Goal: Transaction & Acquisition: Book appointment/travel/reservation

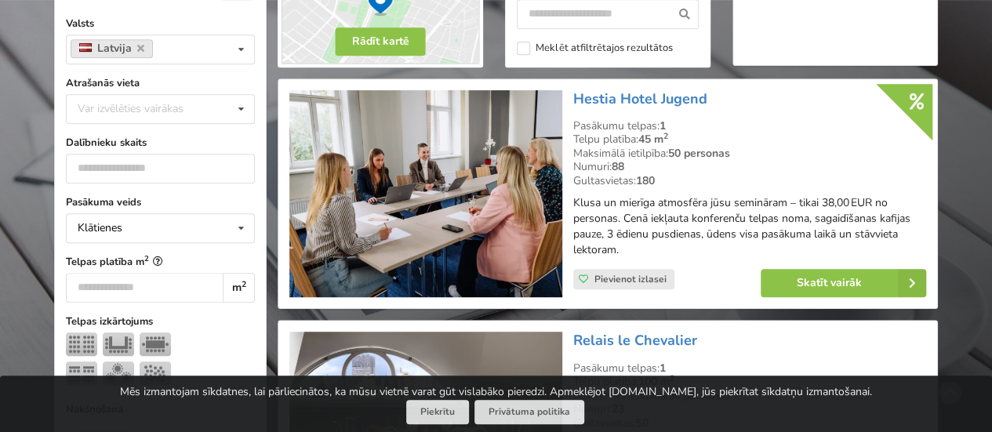
scroll to position [423, 0]
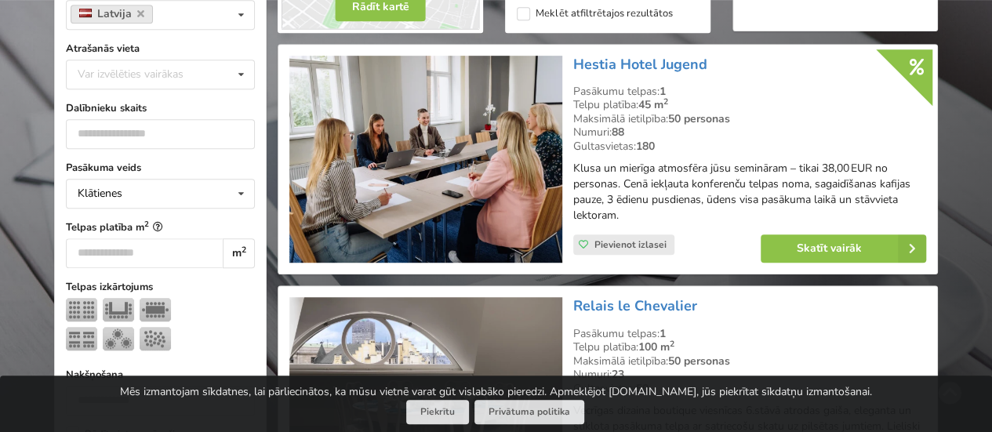
click at [185, 68] on div "Var izvēlēties vairākas" at bounding box center [146, 74] width 145 height 18
type input "****"
click at [103, 103] on div "Rīga" at bounding box center [160, 103] width 187 height 29
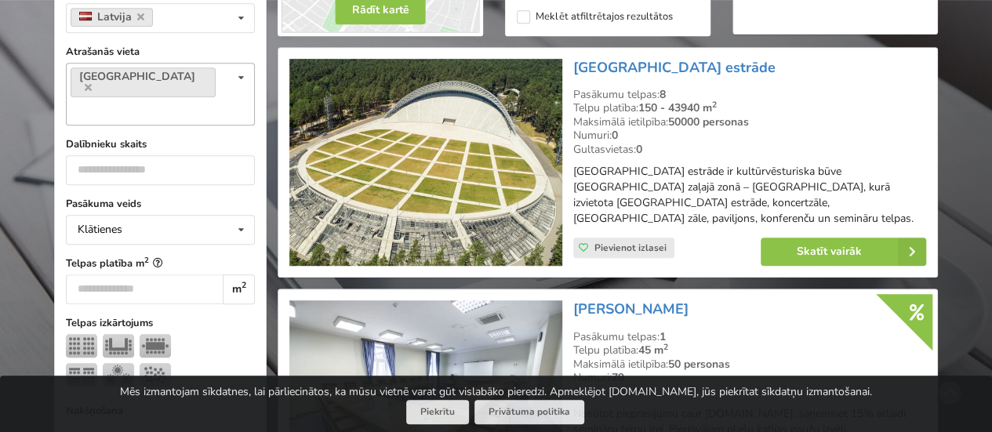
scroll to position [351, 0]
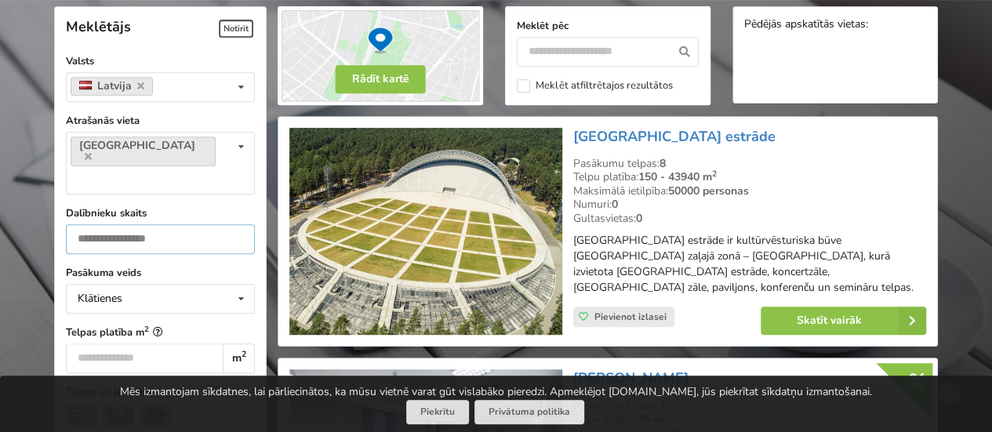
click at [107, 224] on input "number" at bounding box center [160, 239] width 189 height 30
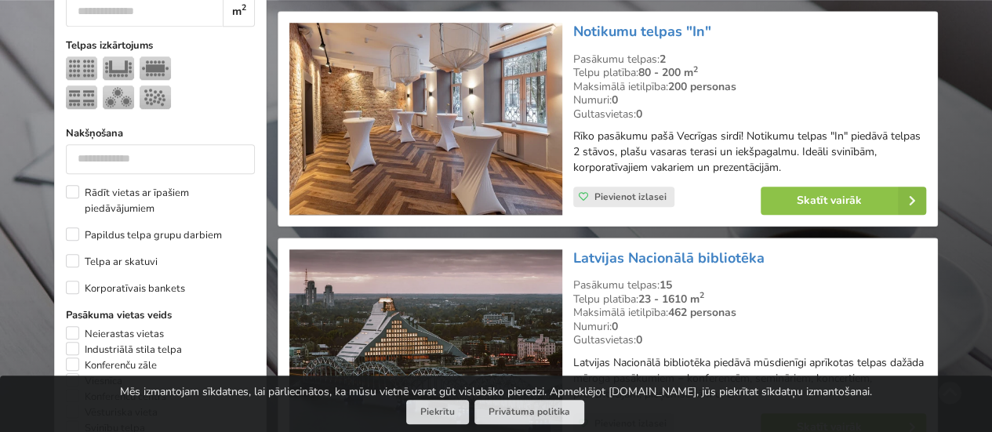
scroll to position [731, 0]
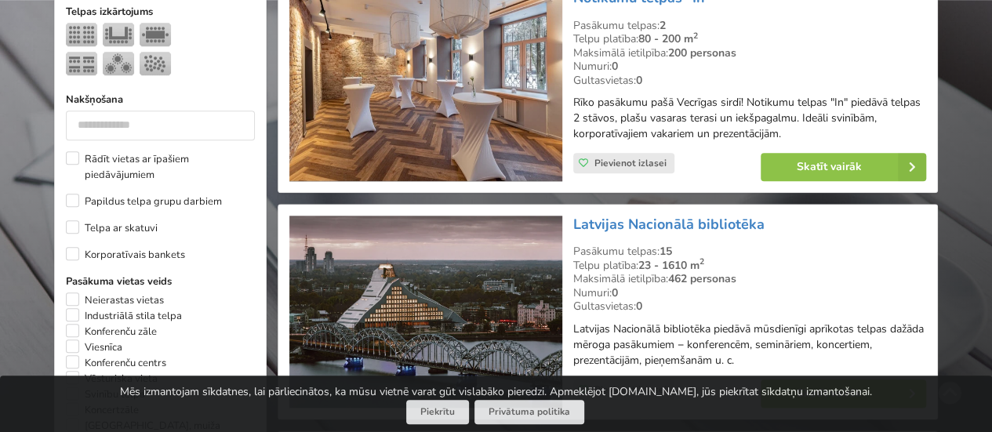
type input "***"
click at [431, 105] on img at bounding box center [425, 85] width 272 height 192
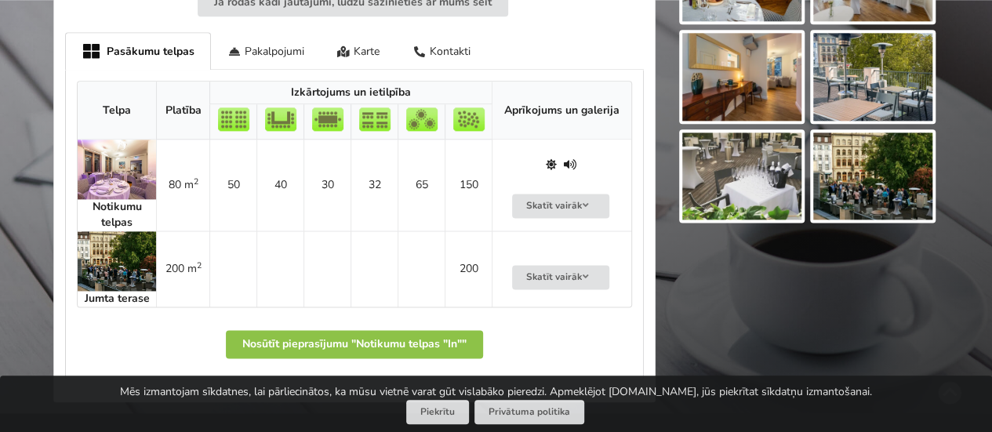
scroll to position [960, 0]
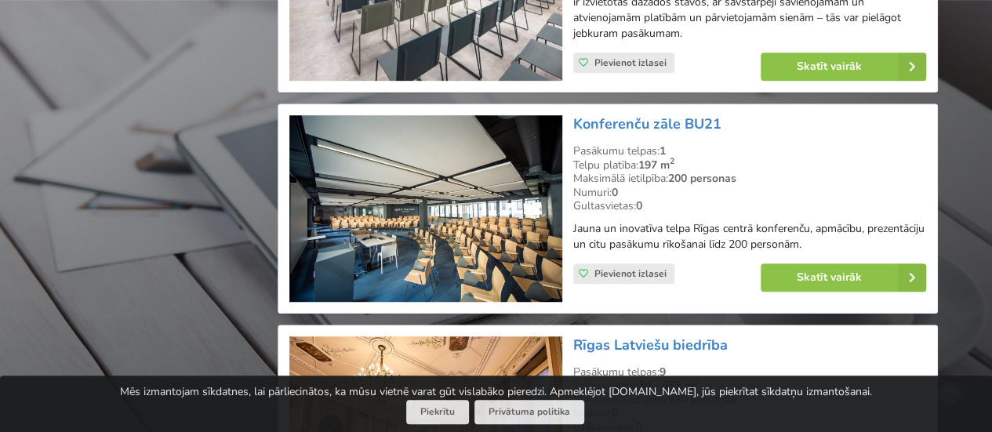
scroll to position [3461, 0]
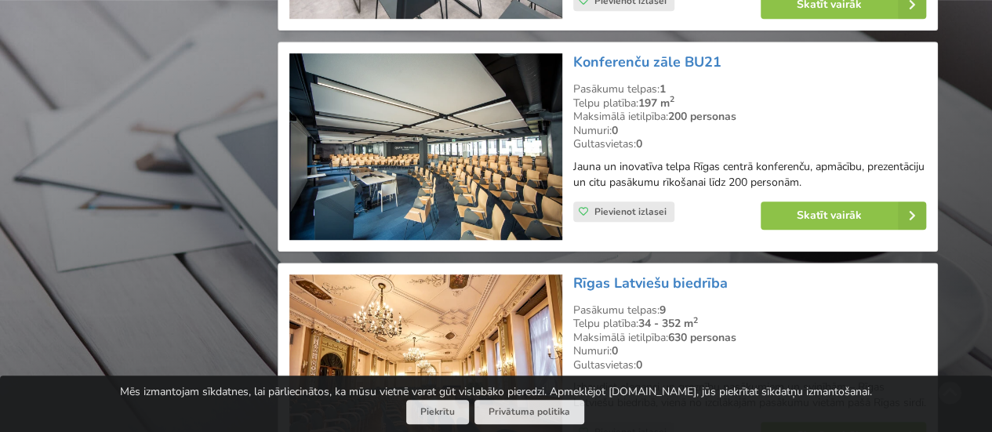
click at [467, 129] on img at bounding box center [425, 146] width 272 height 187
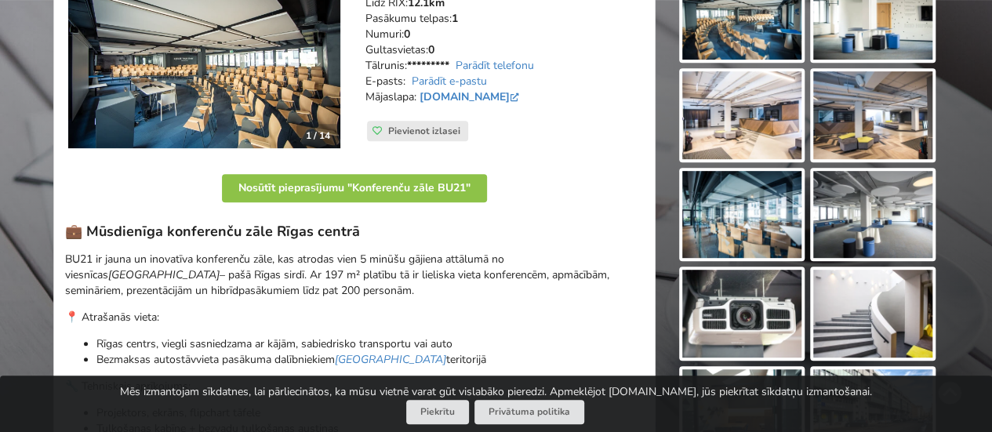
scroll to position [321, 0]
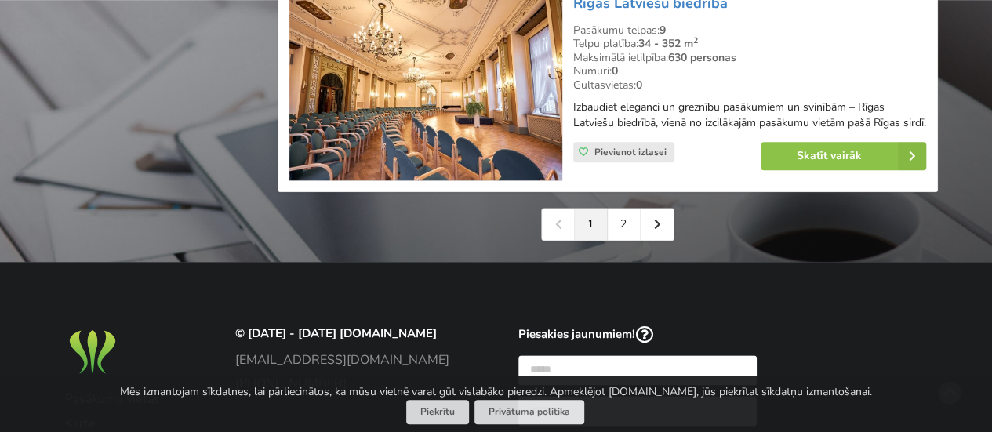
scroll to position [3747, 0]
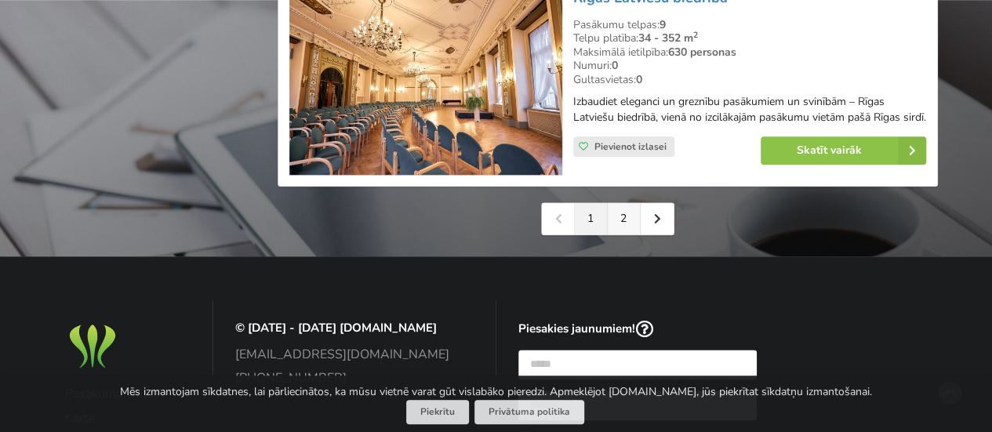
click at [624, 203] on link "2" at bounding box center [624, 218] width 33 height 31
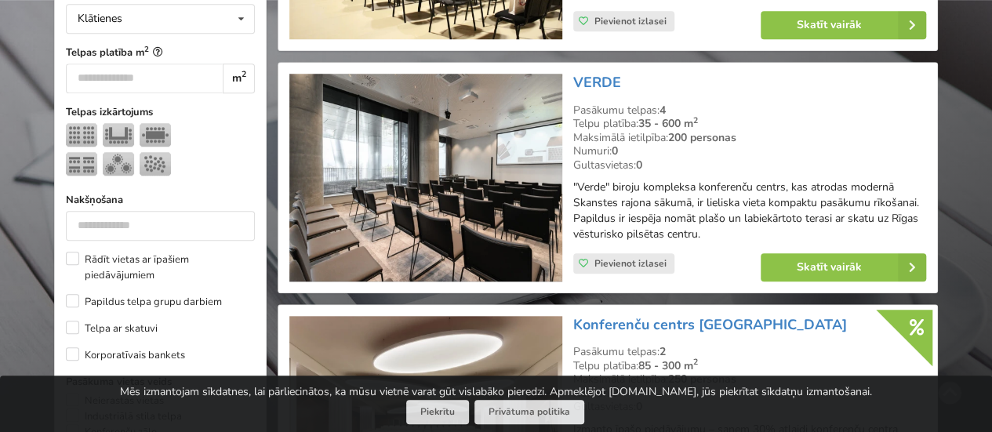
scroll to position [753, 0]
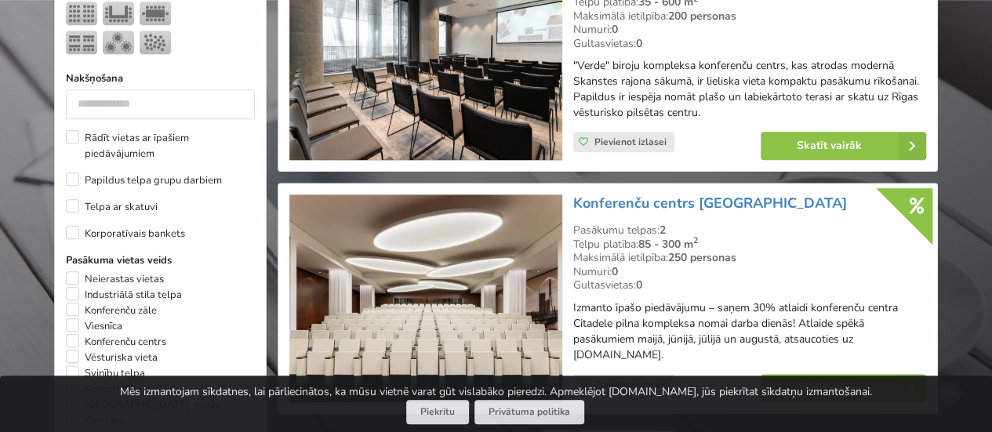
click at [464, 75] on img at bounding box center [425, 56] width 272 height 208
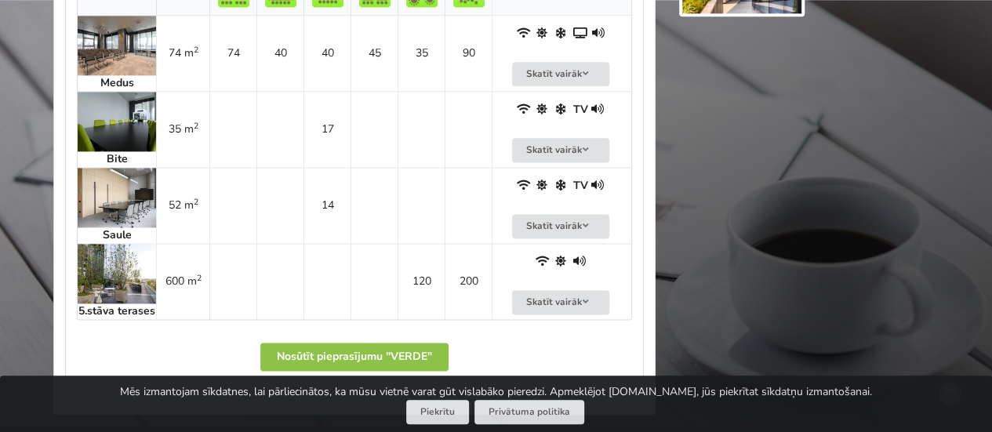
scroll to position [961, 0]
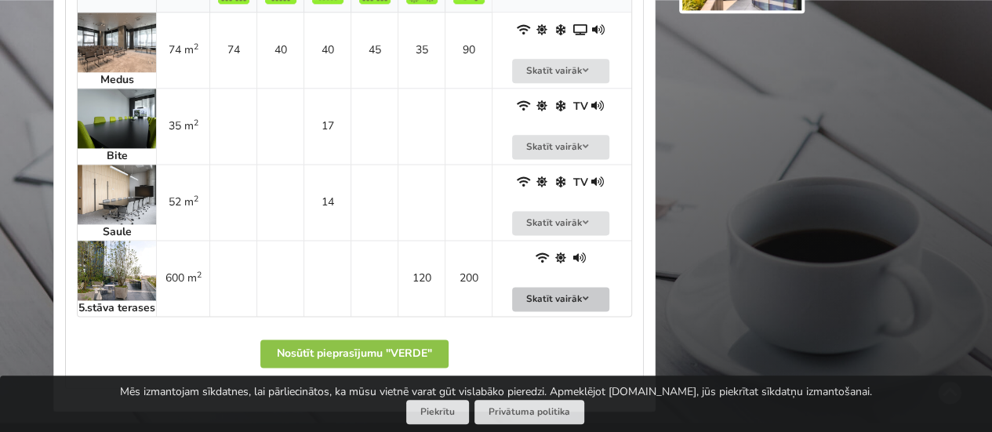
click at [550, 296] on button "Skatīt vairāk" at bounding box center [560, 299] width 97 height 24
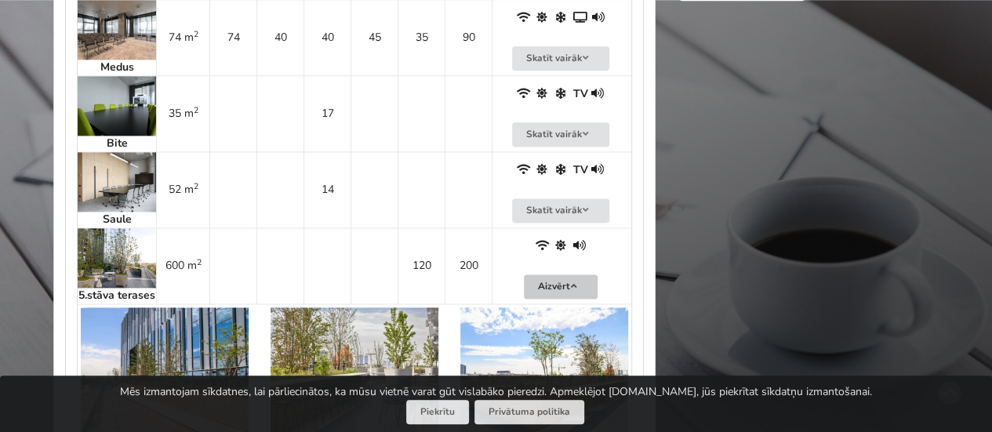
scroll to position [604, 0]
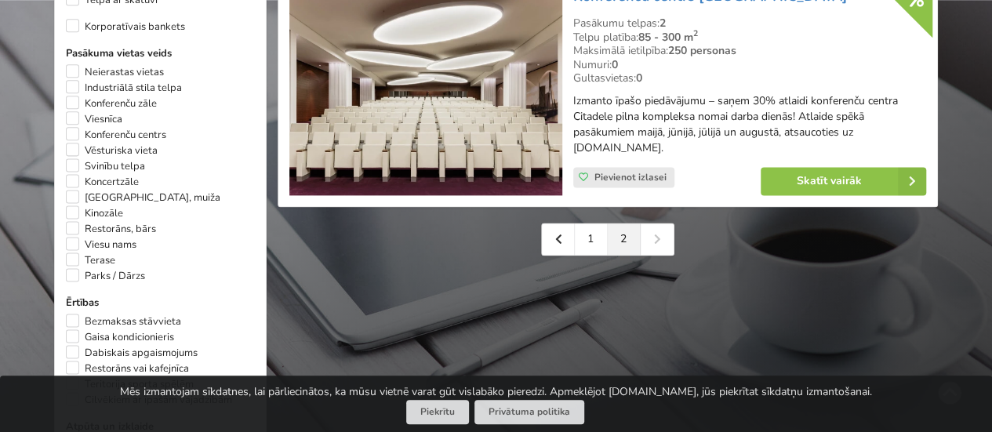
scroll to position [978, 0]
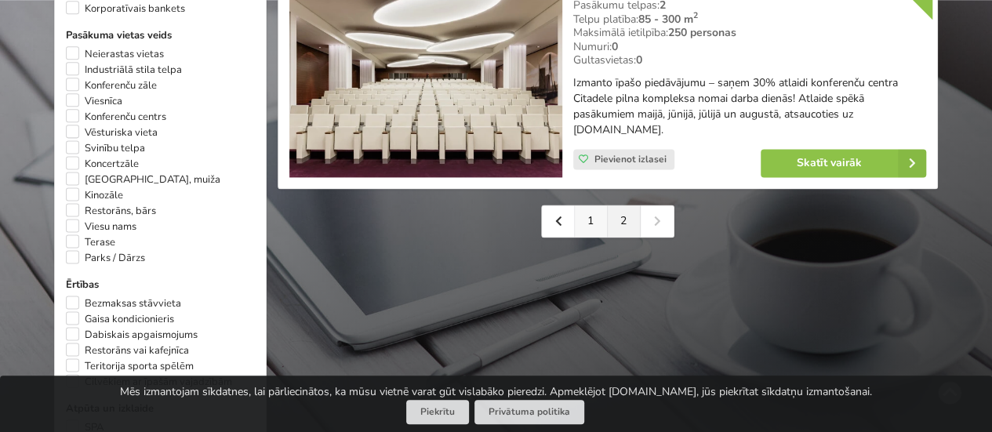
click at [593, 223] on link "1" at bounding box center [591, 220] width 33 height 31
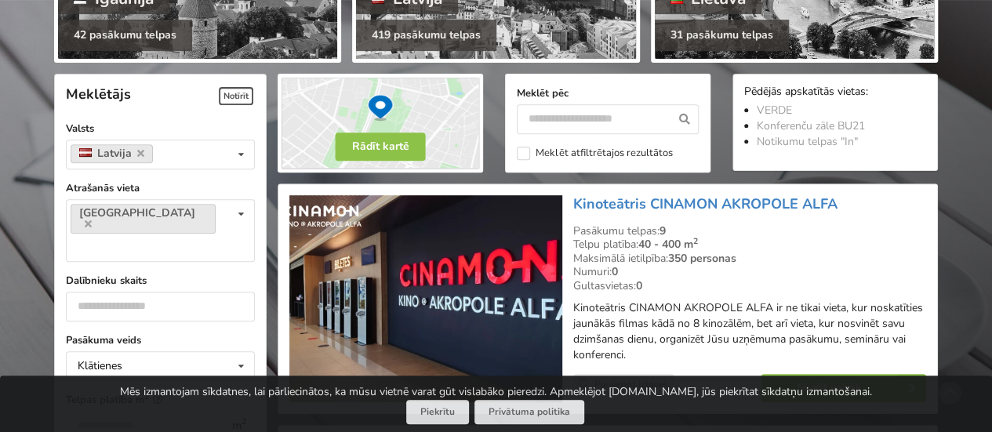
scroll to position [301, 0]
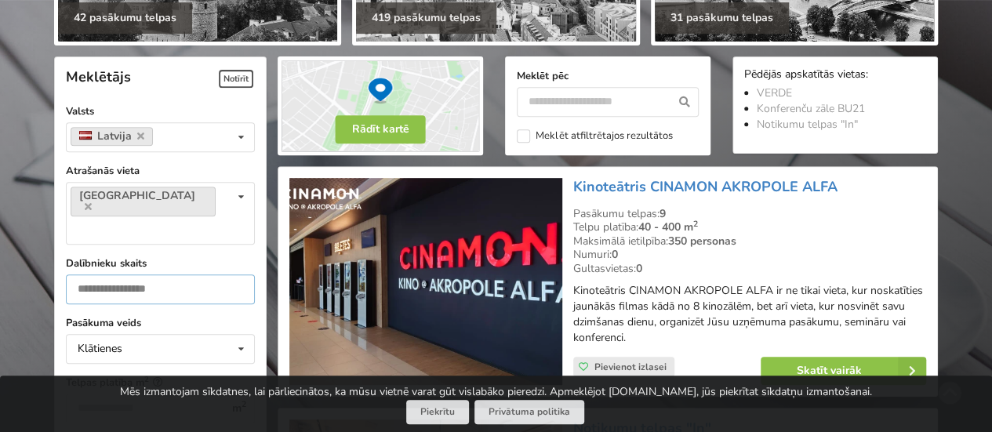
click at [168, 274] on input "***" at bounding box center [160, 289] width 189 height 30
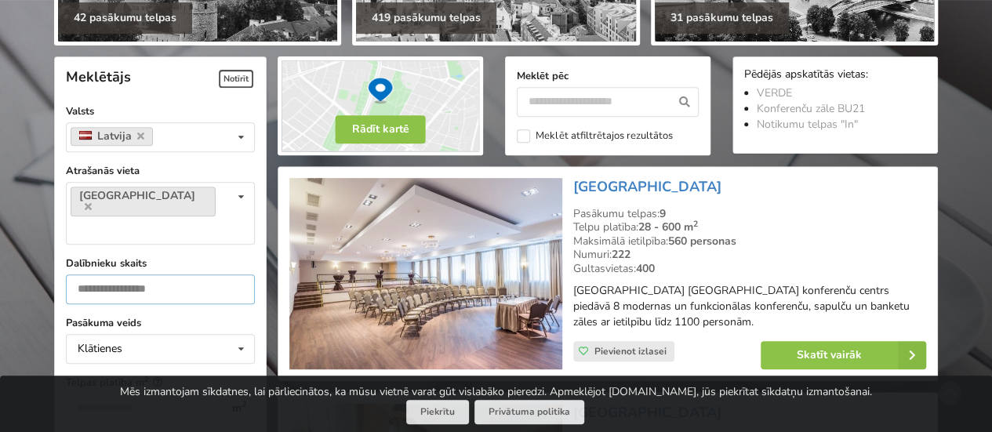
scroll to position [351, 0]
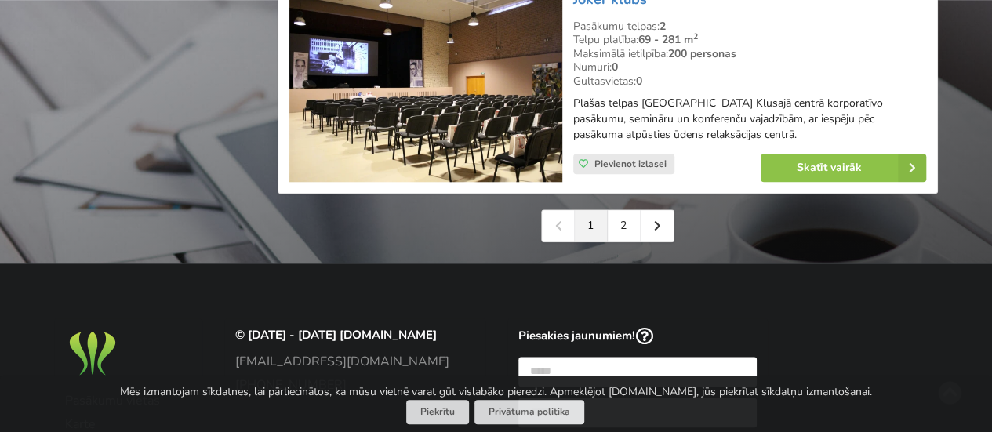
scroll to position [3759, 0]
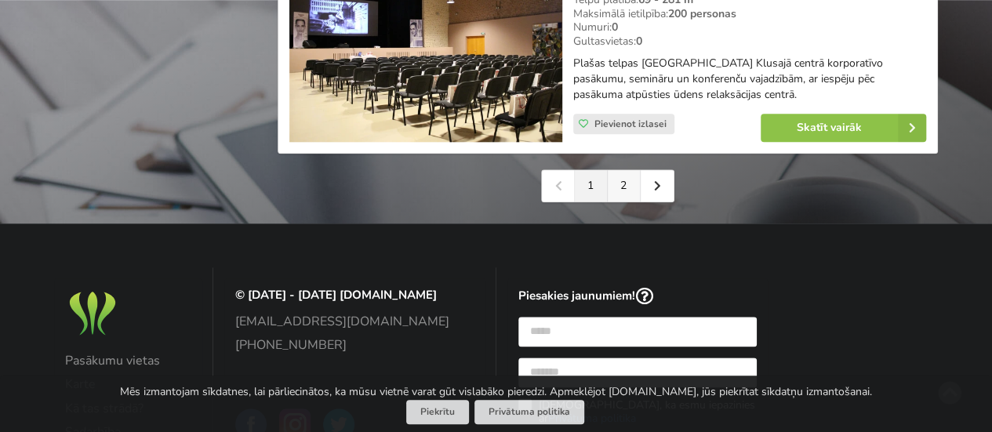
type input "***"
click at [624, 188] on link "2" at bounding box center [624, 185] width 33 height 31
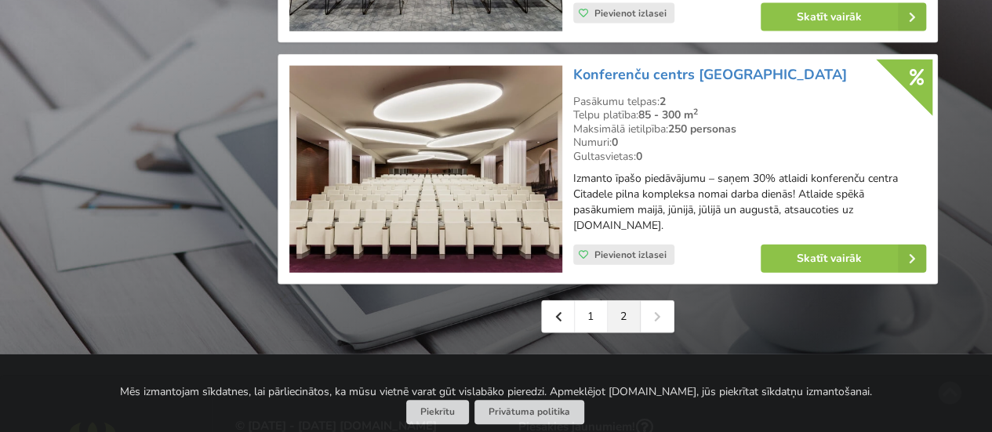
scroll to position [1814, 0]
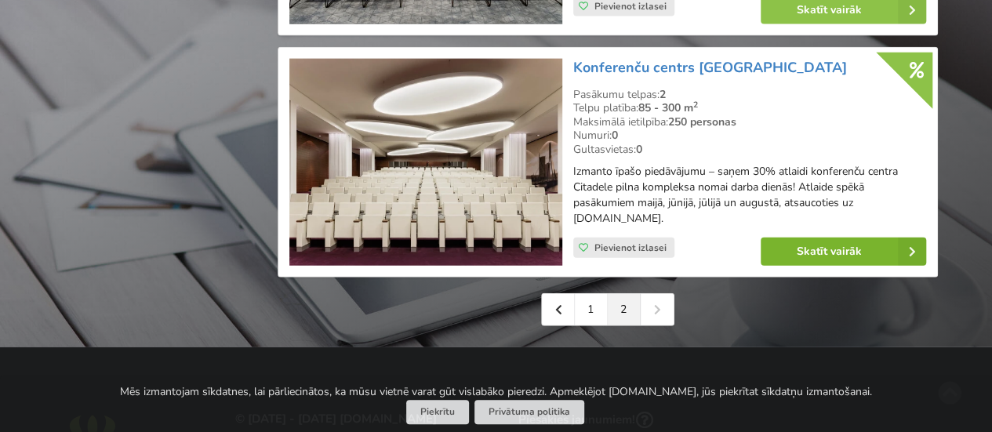
click at [817, 254] on link "Skatīt vairāk" at bounding box center [842, 252] width 165 height 28
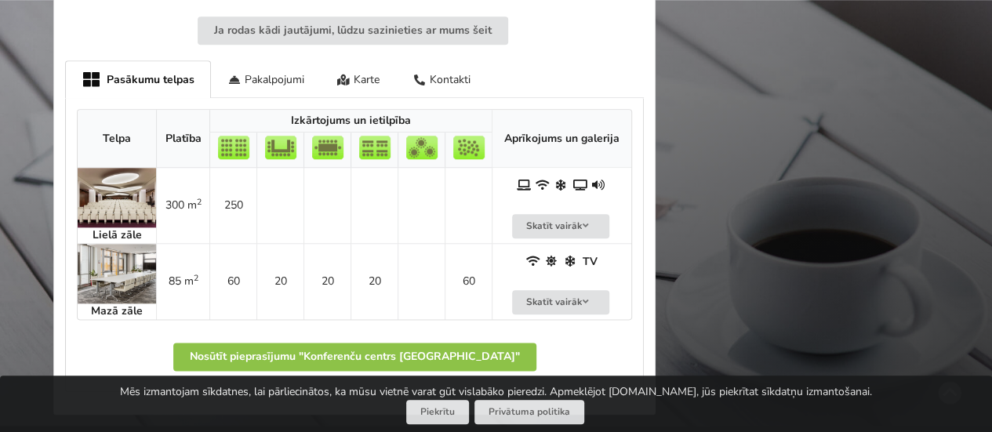
scroll to position [800, 0]
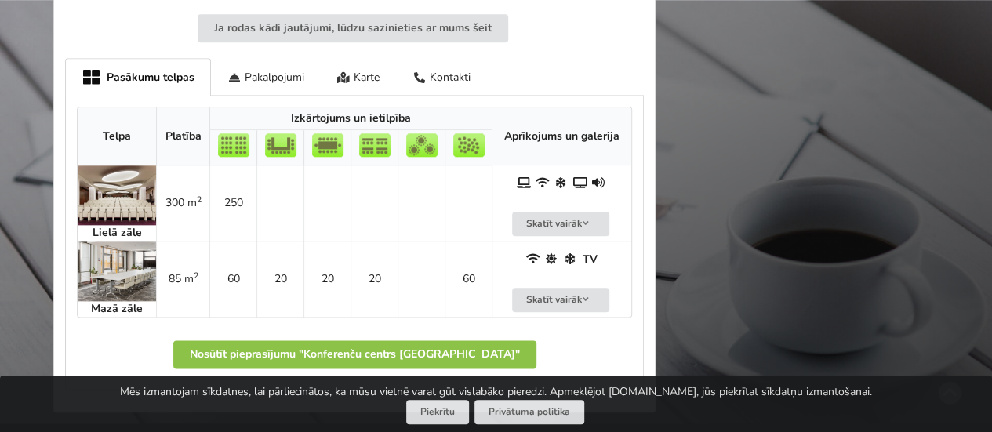
click at [121, 189] on img at bounding box center [117, 195] width 78 height 60
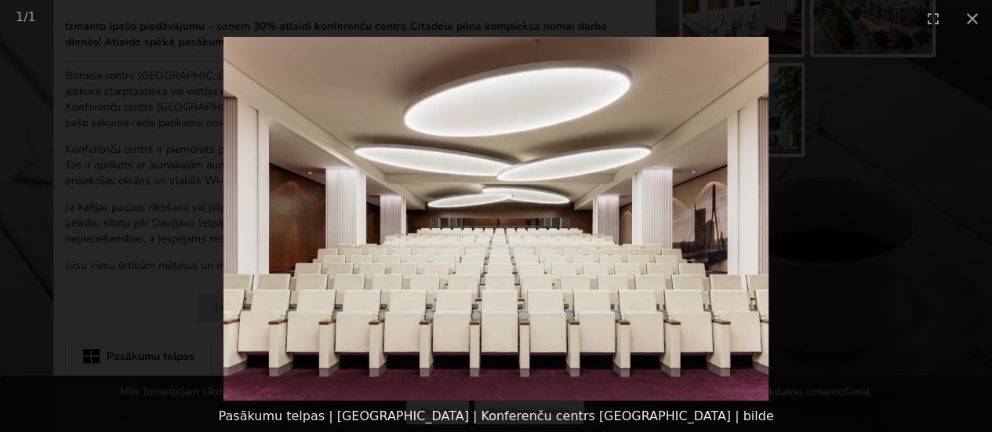
scroll to position [527, 0]
click at [673, 227] on img at bounding box center [496, 219] width 546 height 364
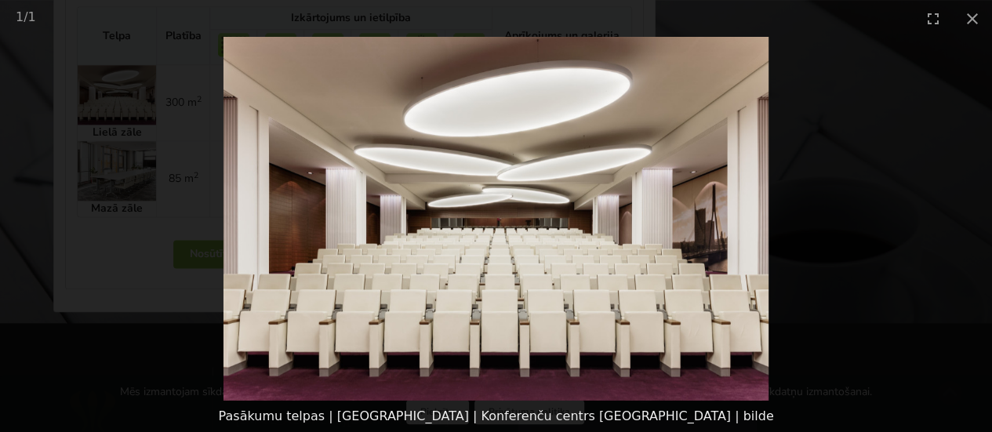
scroll to position [909, 0]
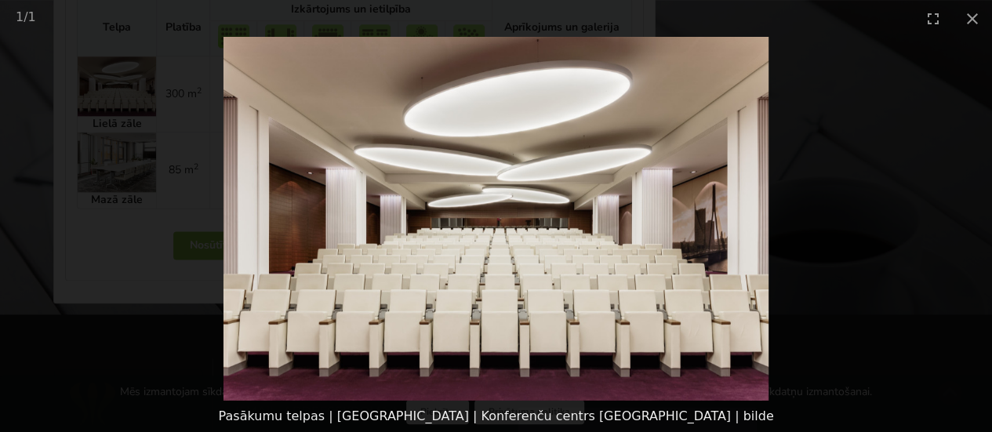
click at [560, 225] on img at bounding box center [496, 219] width 546 height 364
click at [971, 21] on button "Close gallery" at bounding box center [972, 18] width 39 height 37
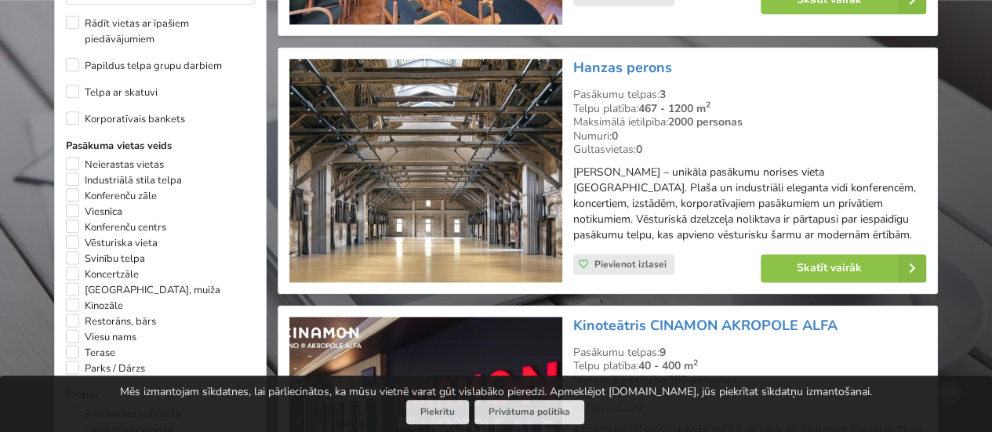
scroll to position [913, 0]
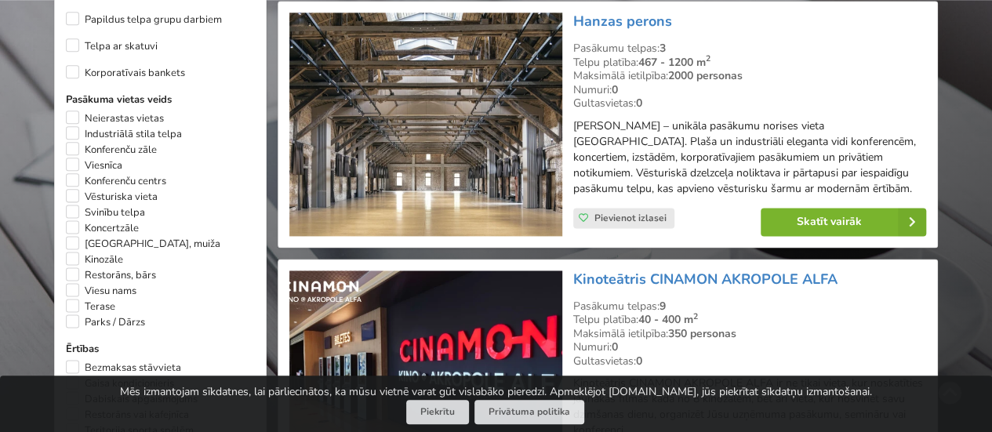
click at [803, 227] on link "Skatīt vairāk" at bounding box center [842, 222] width 165 height 28
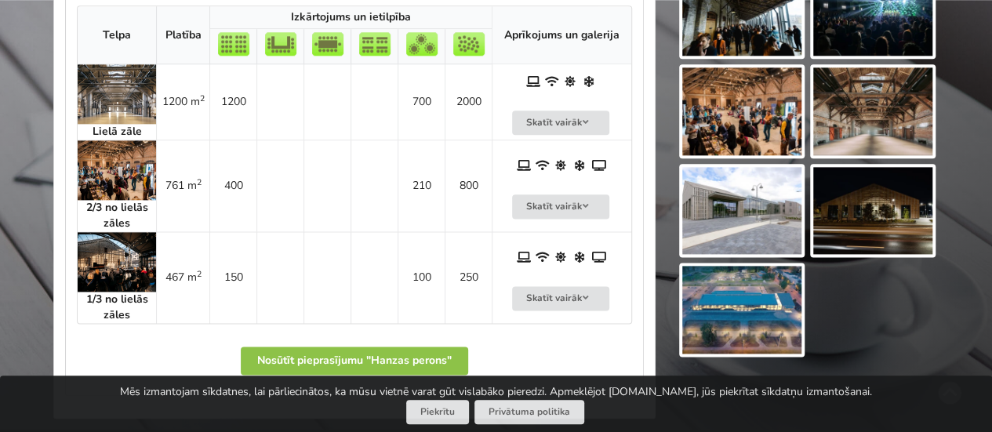
scroll to position [942, 0]
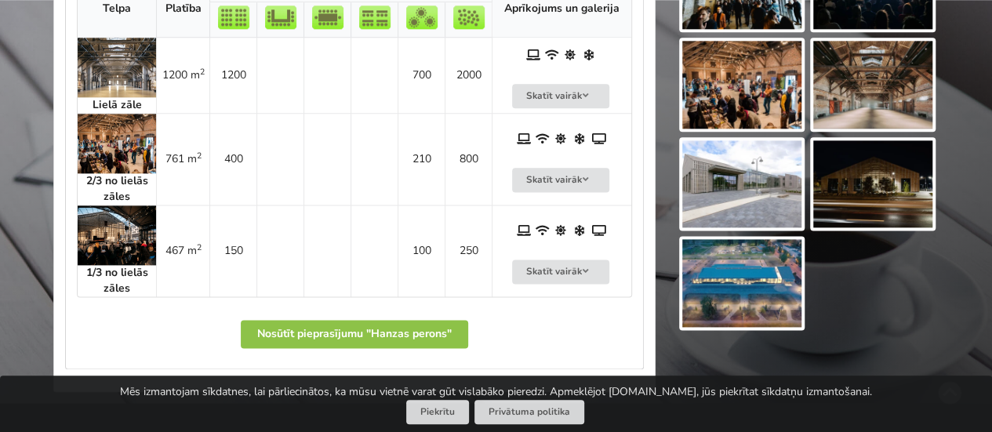
click at [119, 234] on img at bounding box center [117, 235] width 78 height 60
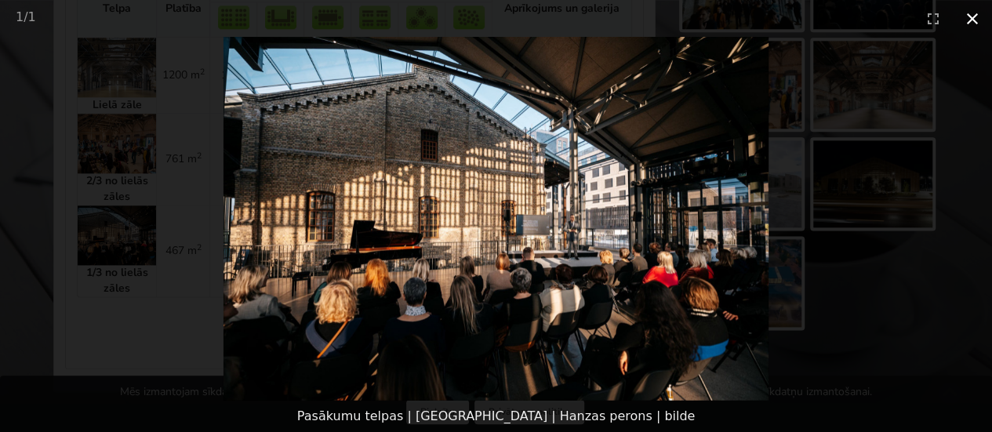
click at [973, 17] on button "Close gallery" at bounding box center [972, 18] width 39 height 37
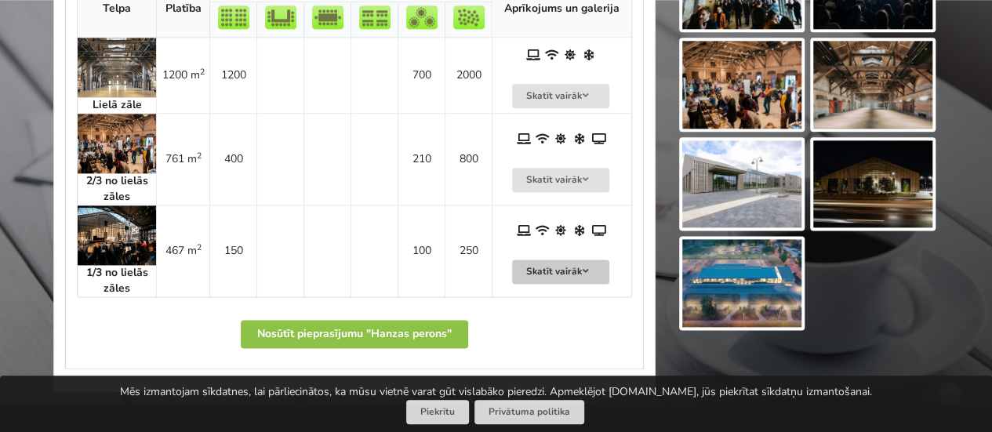
click at [587, 267] on icon at bounding box center [585, 271] width 11 height 9
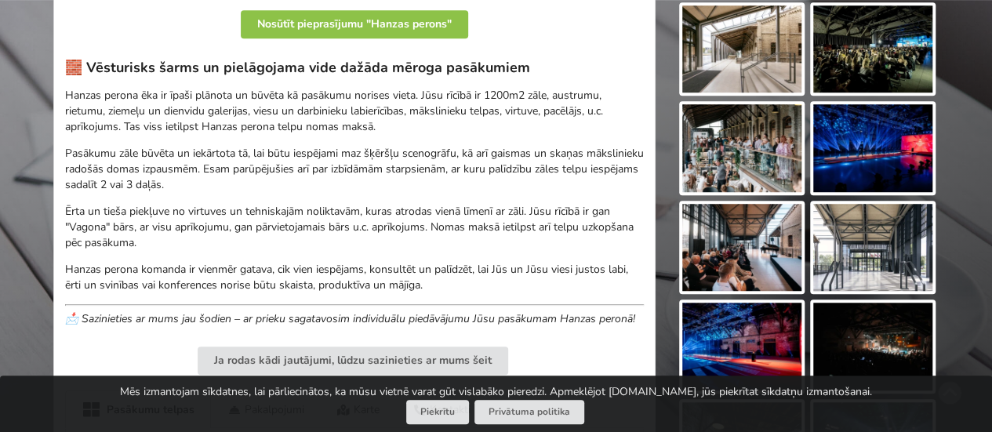
scroll to position [477, 0]
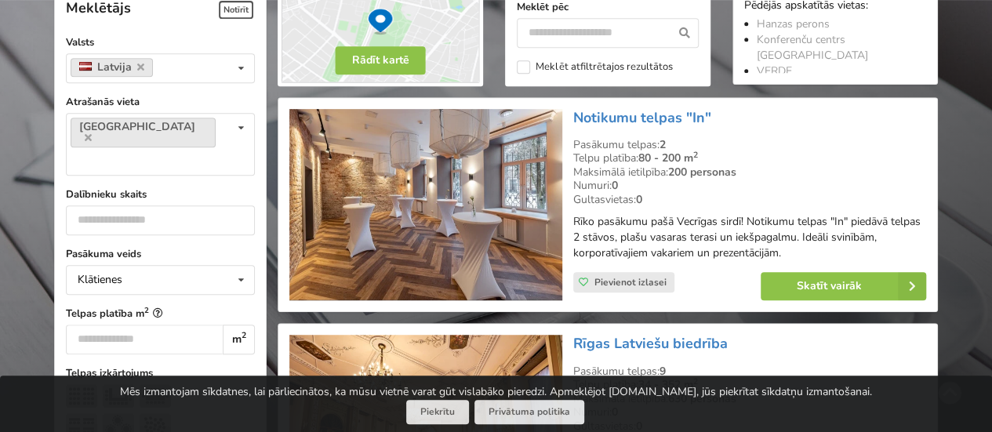
scroll to position [374, 0]
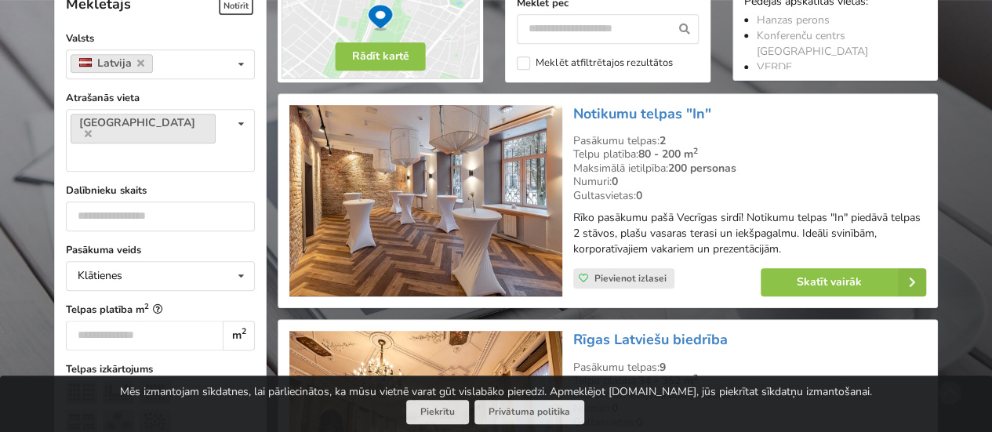
click at [491, 186] on img at bounding box center [425, 201] width 272 height 192
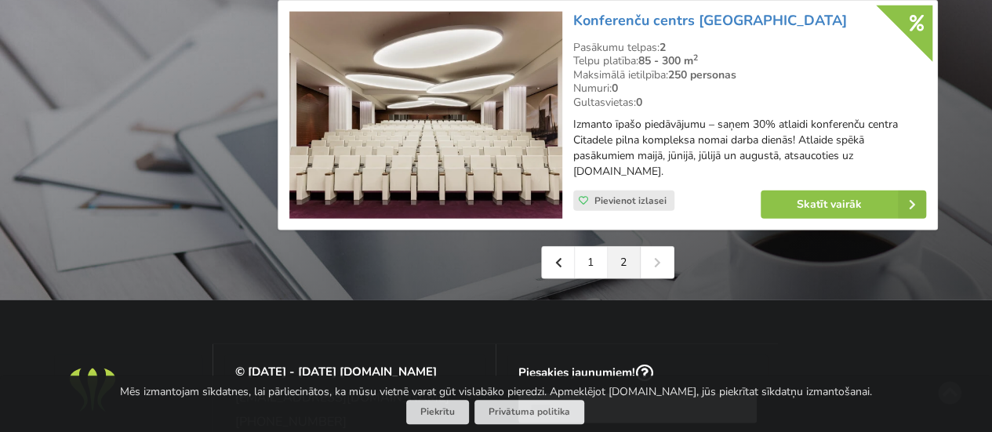
scroll to position [1865, 0]
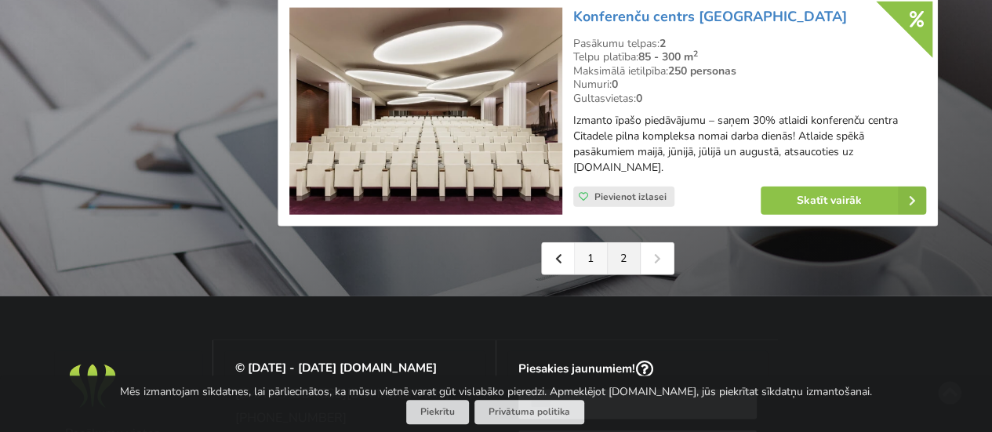
click at [584, 261] on link "1" at bounding box center [591, 258] width 33 height 31
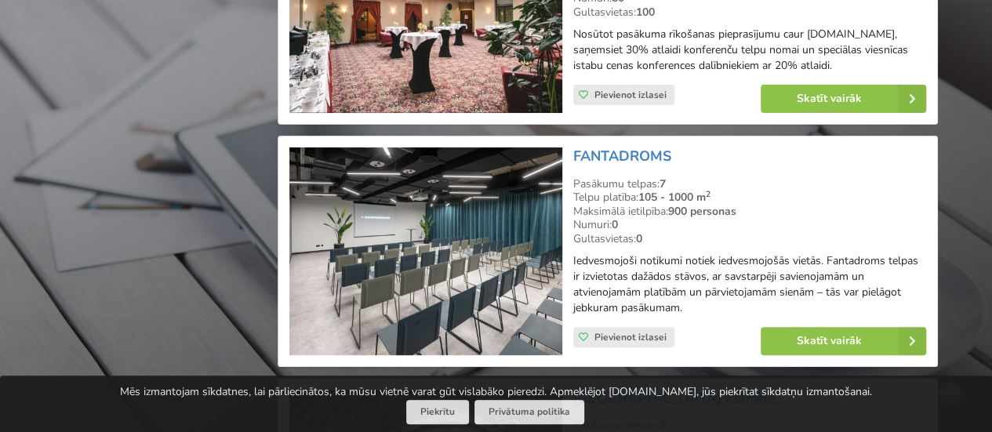
scroll to position [3112, 0]
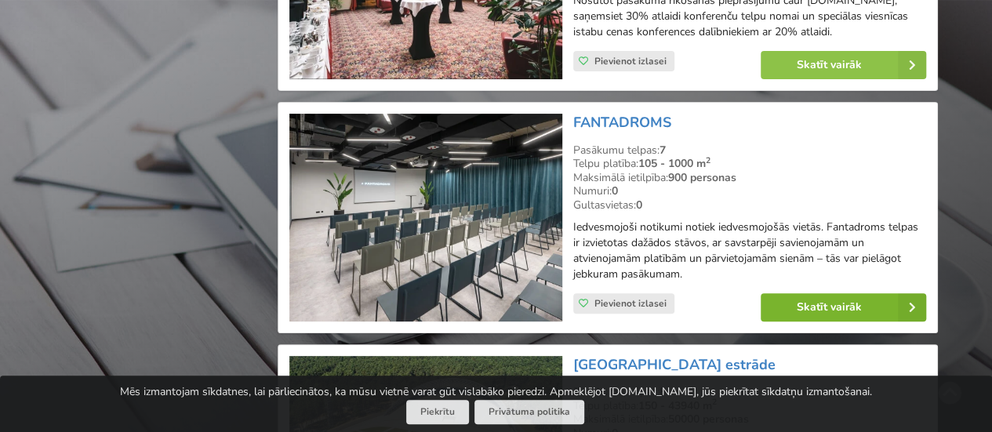
click at [823, 321] on link "Skatīt vairāk" at bounding box center [842, 307] width 165 height 28
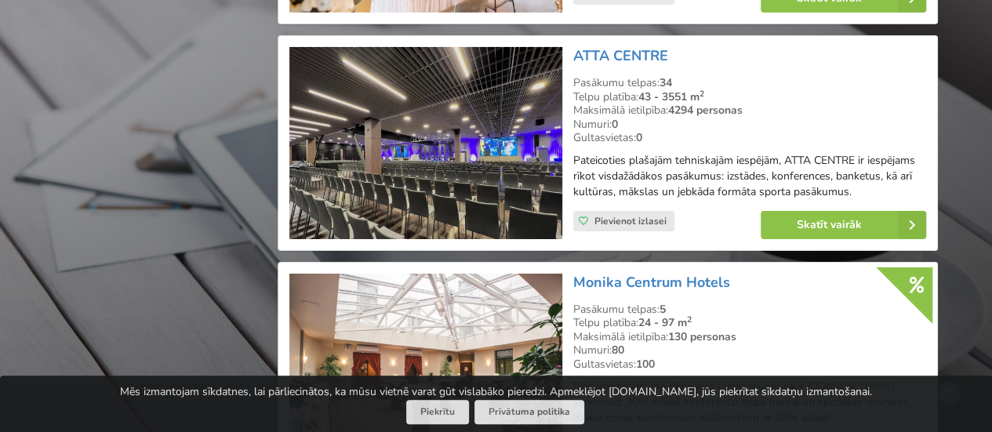
scroll to position [2709, 0]
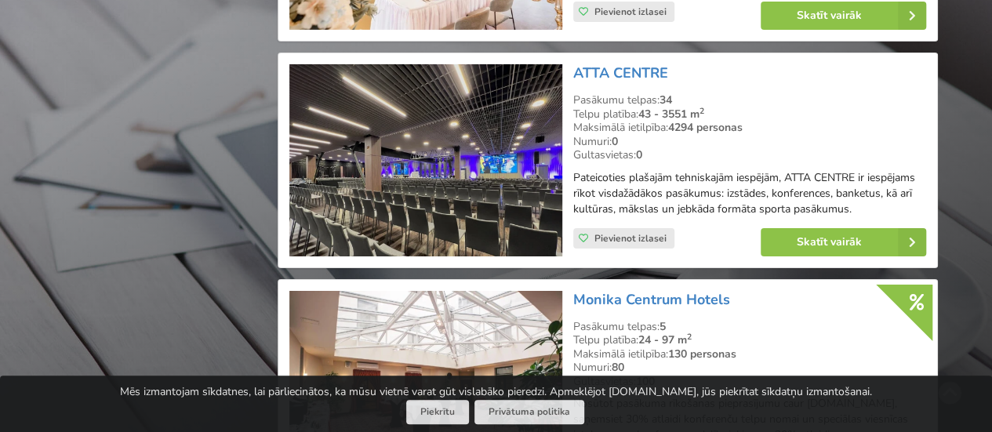
click at [615, 59] on div "ATTA CENTRE Pasākumu telpas: 34 Telpu platība: 43 - 3551 m 2 Maksimālā ietilpīb…" at bounding box center [750, 160] width 364 height 203
click at [615, 66] on link "ATTA CENTRE" at bounding box center [620, 73] width 95 height 19
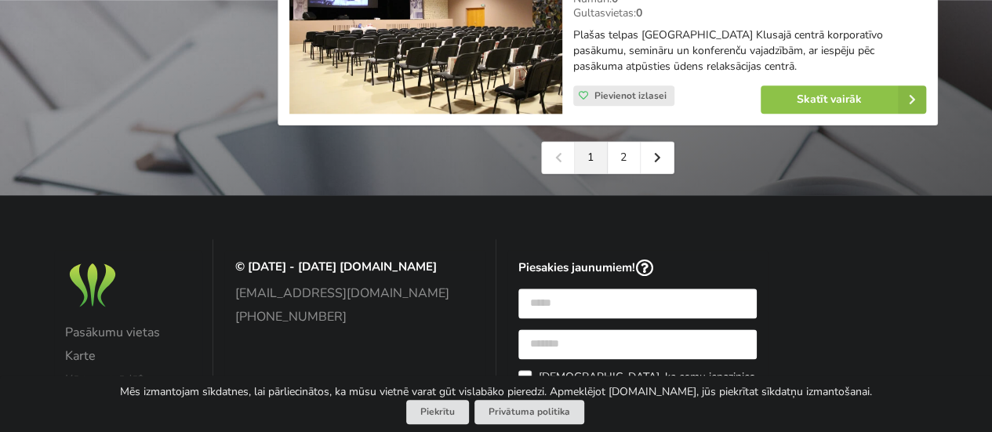
scroll to position [3776, 0]
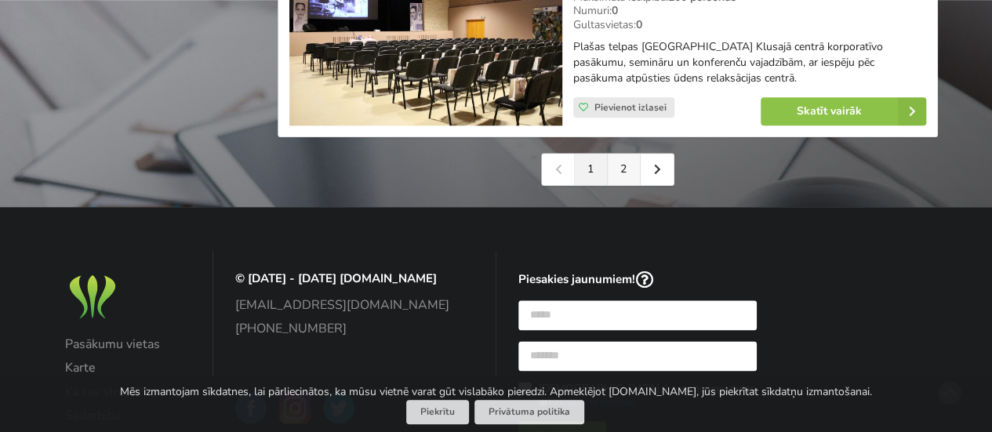
click at [620, 173] on link "2" at bounding box center [624, 169] width 33 height 31
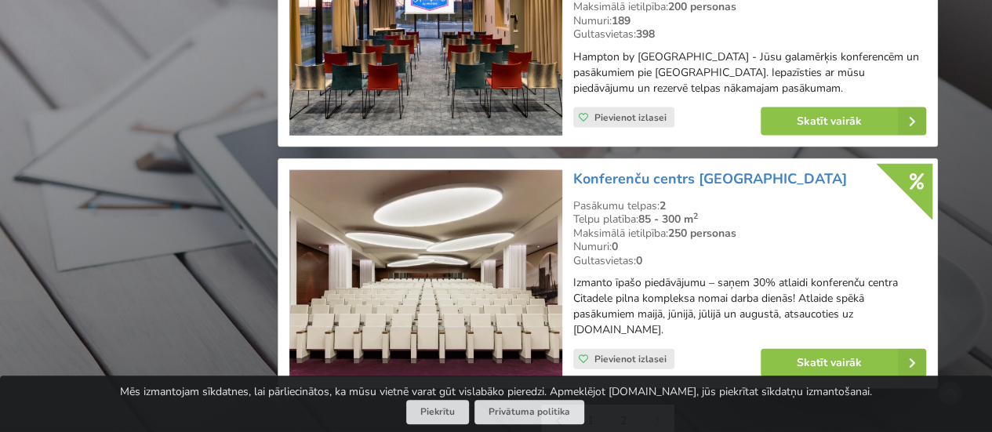
scroll to position [1788, 0]
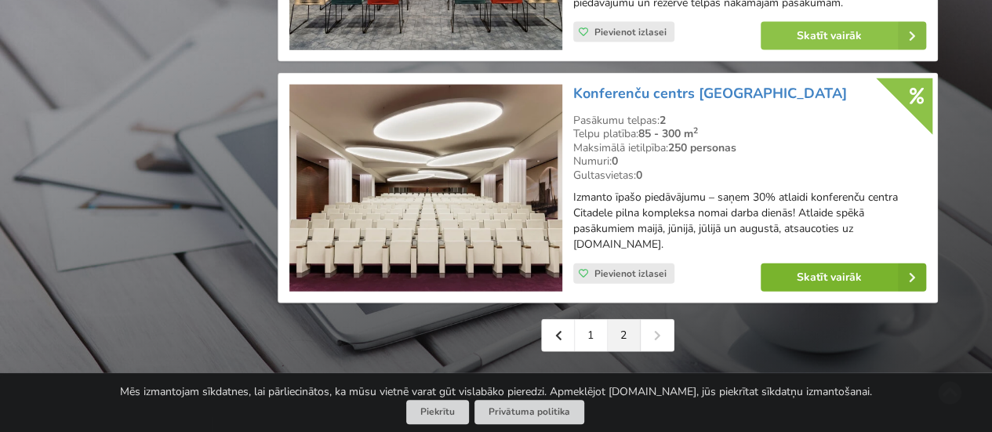
click at [804, 274] on link "Skatīt vairāk" at bounding box center [842, 277] width 165 height 28
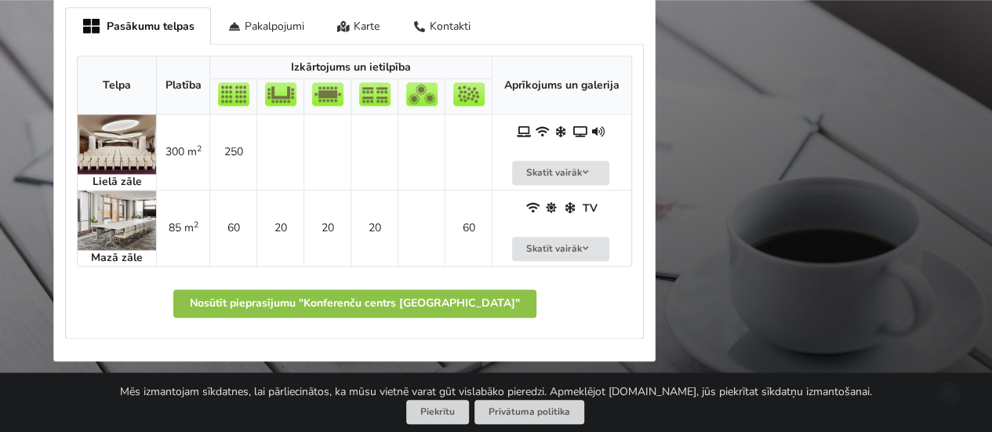
scroll to position [853, 0]
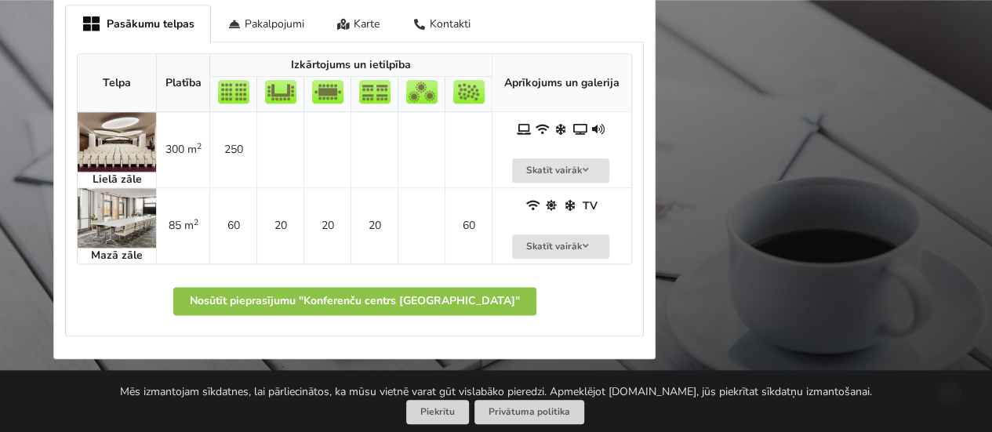
click at [134, 131] on img at bounding box center [117, 142] width 78 height 60
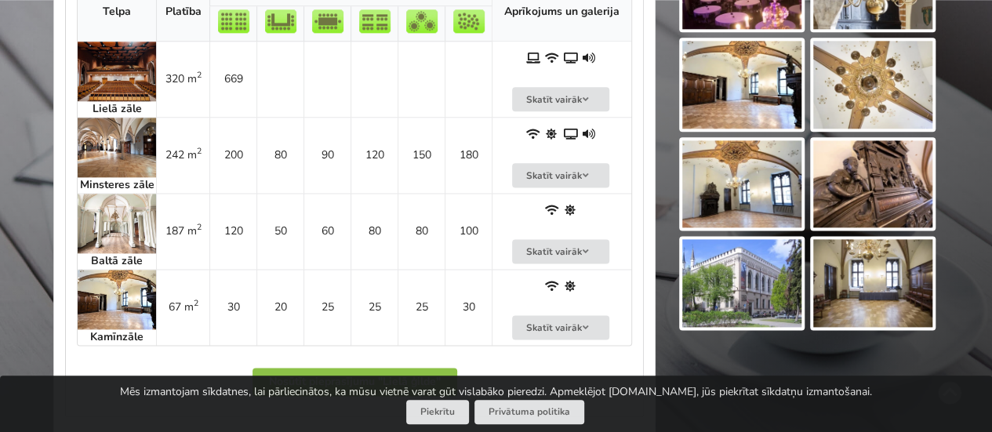
scroll to position [940, 0]
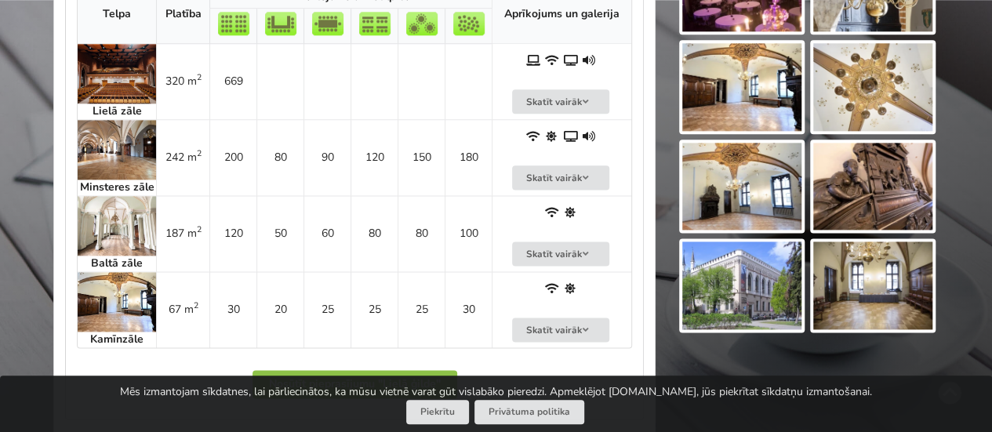
click at [108, 151] on img at bounding box center [117, 150] width 78 height 60
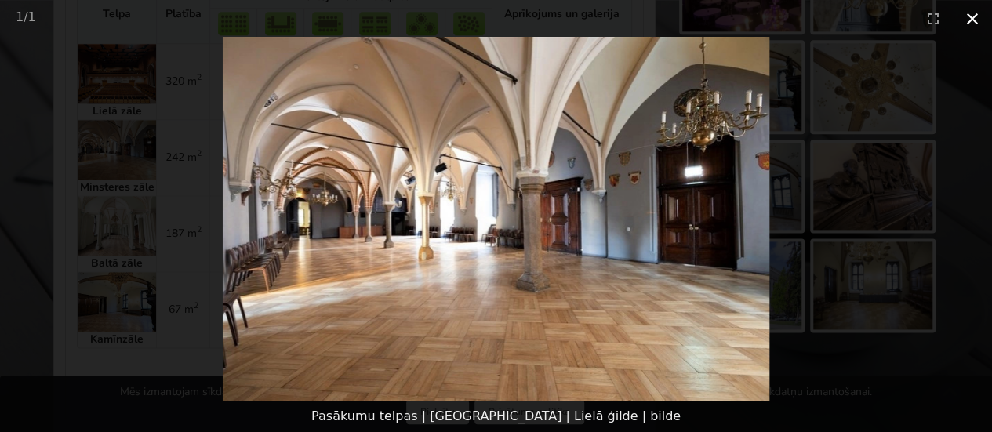
click at [978, 23] on button "Close gallery" at bounding box center [972, 18] width 39 height 37
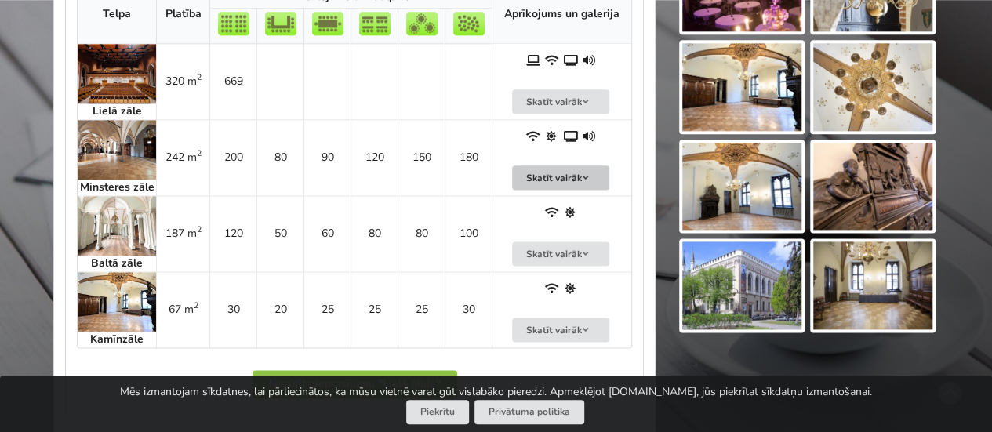
click at [549, 173] on button "Skatīt vairāk" at bounding box center [560, 177] width 97 height 24
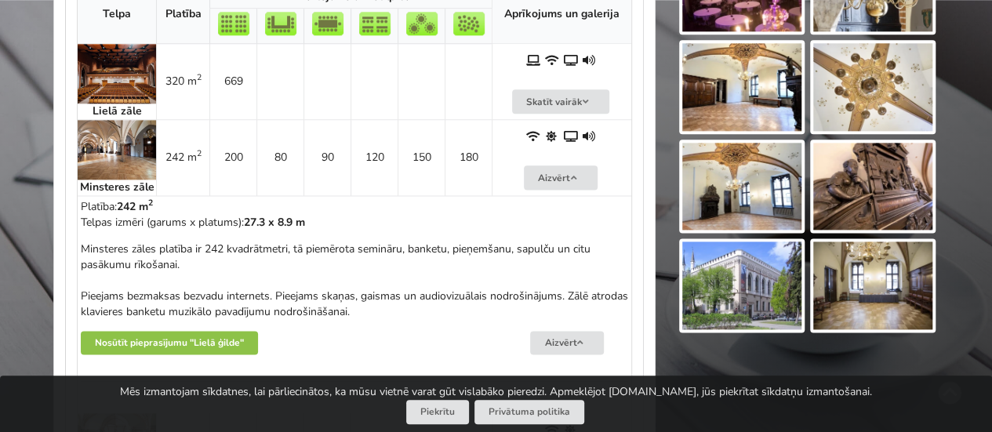
click at [124, 139] on img at bounding box center [117, 150] width 78 height 60
